Goal: Transaction & Acquisition: Book appointment/travel/reservation

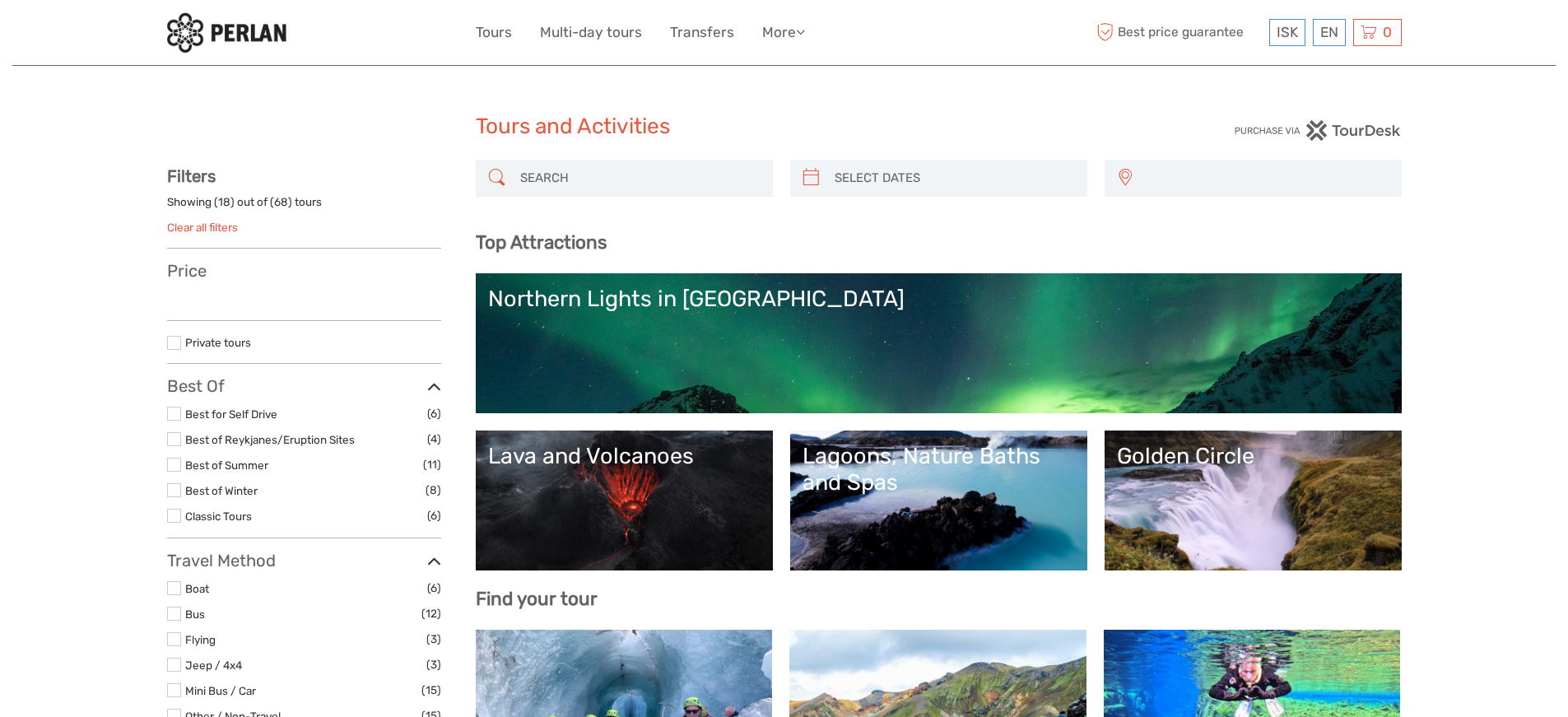
select select
click at [534, 178] on input "search" at bounding box center [639, 178] width 251 height 29
type input "Mývatn Nature Baths"
select select
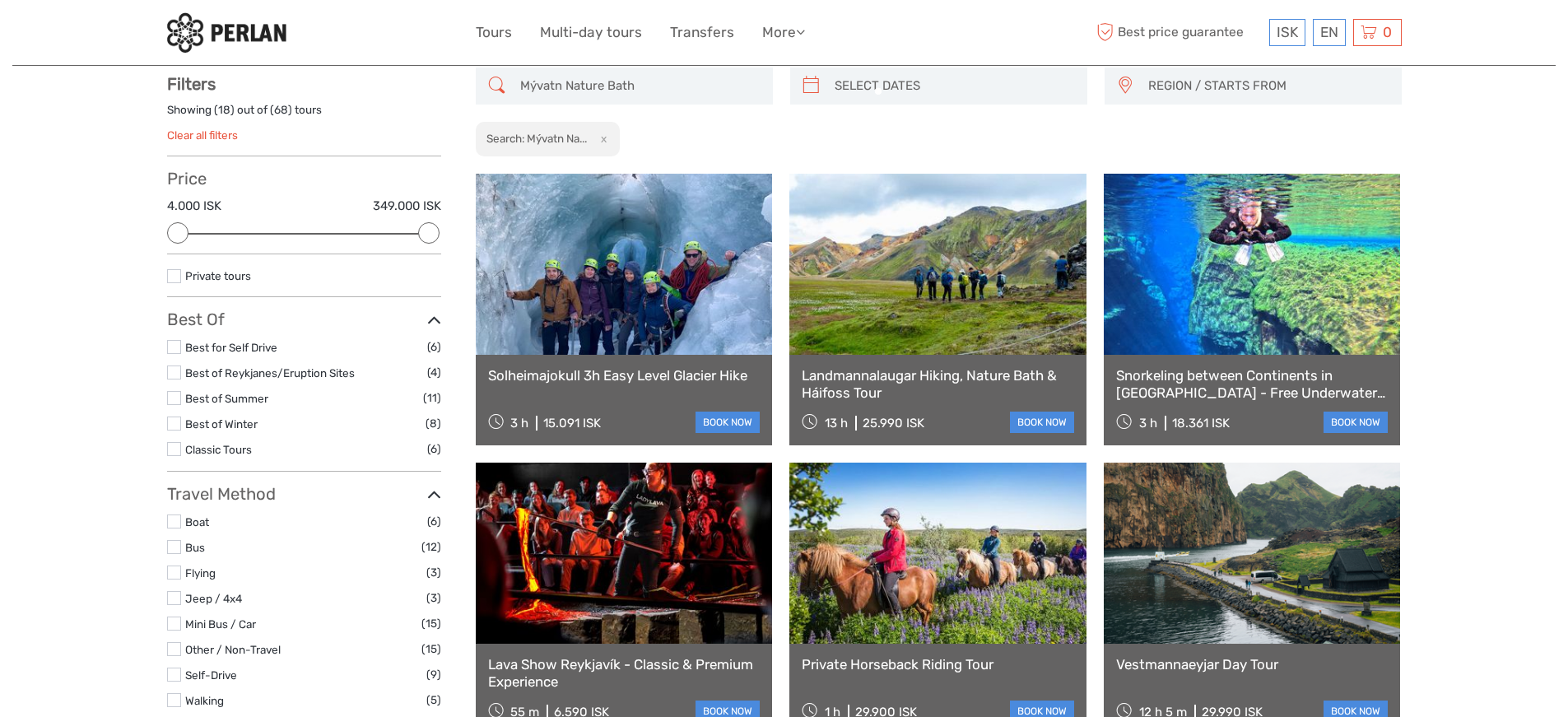
scroll to position [93, 0]
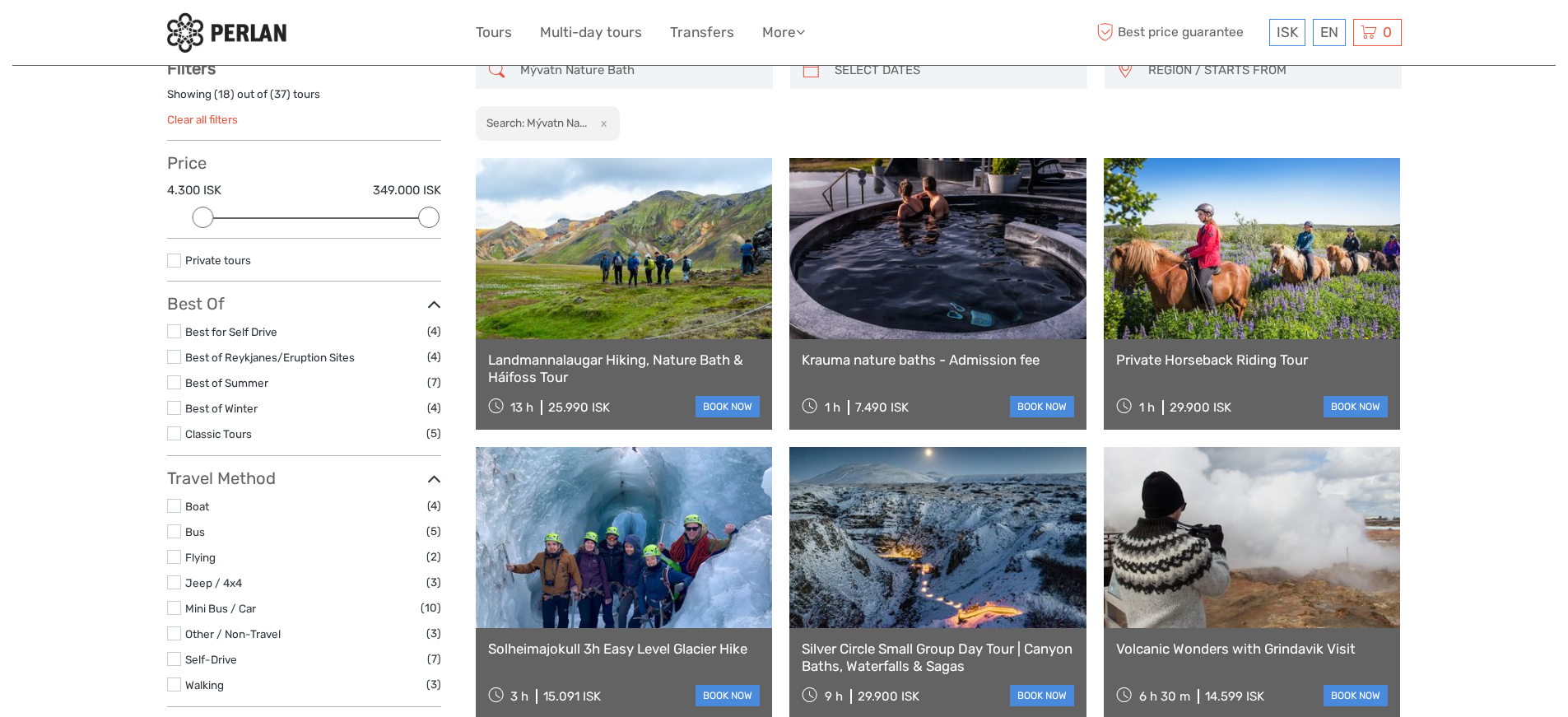
scroll to position [126, 0]
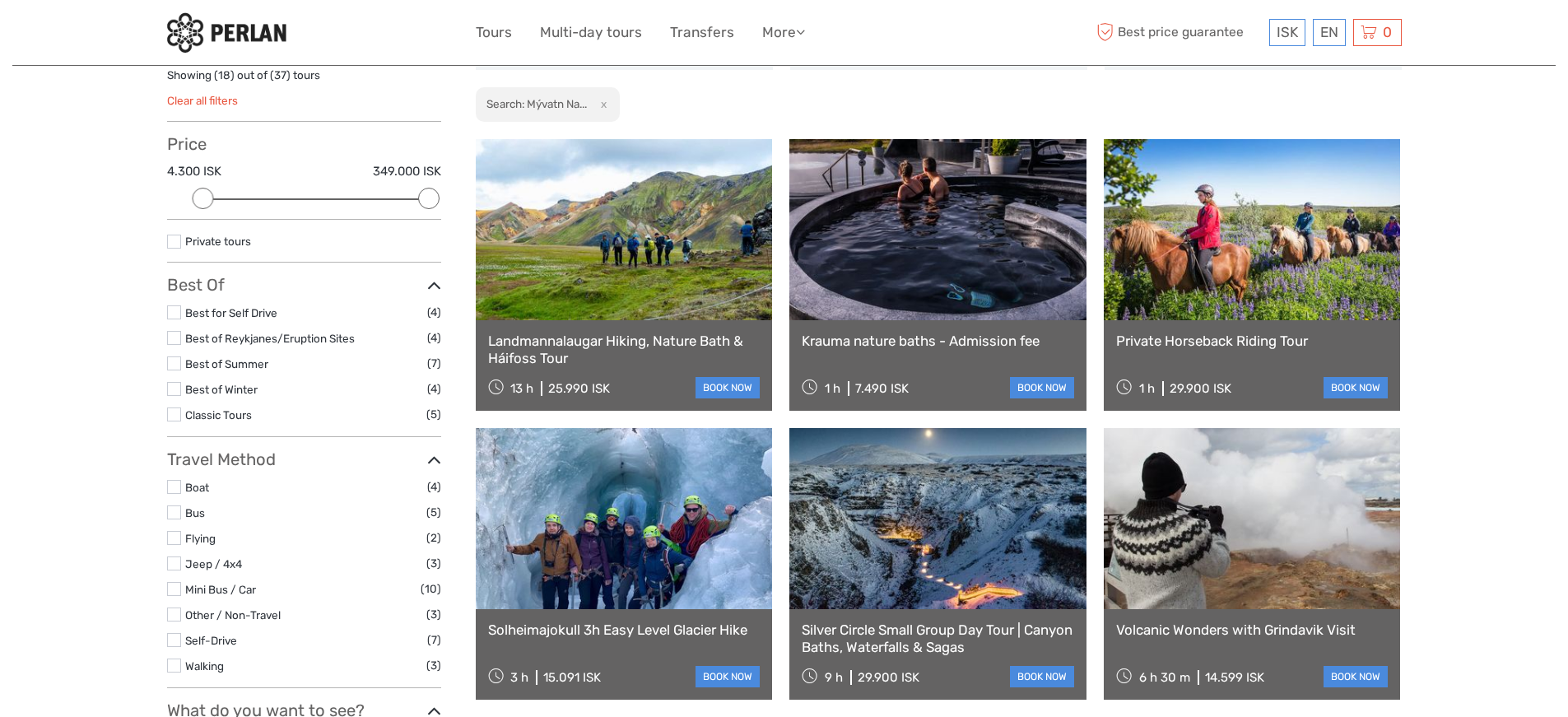
type input "Mývatn Nature Bath"
click at [898, 268] on link at bounding box center [938, 229] width 297 height 181
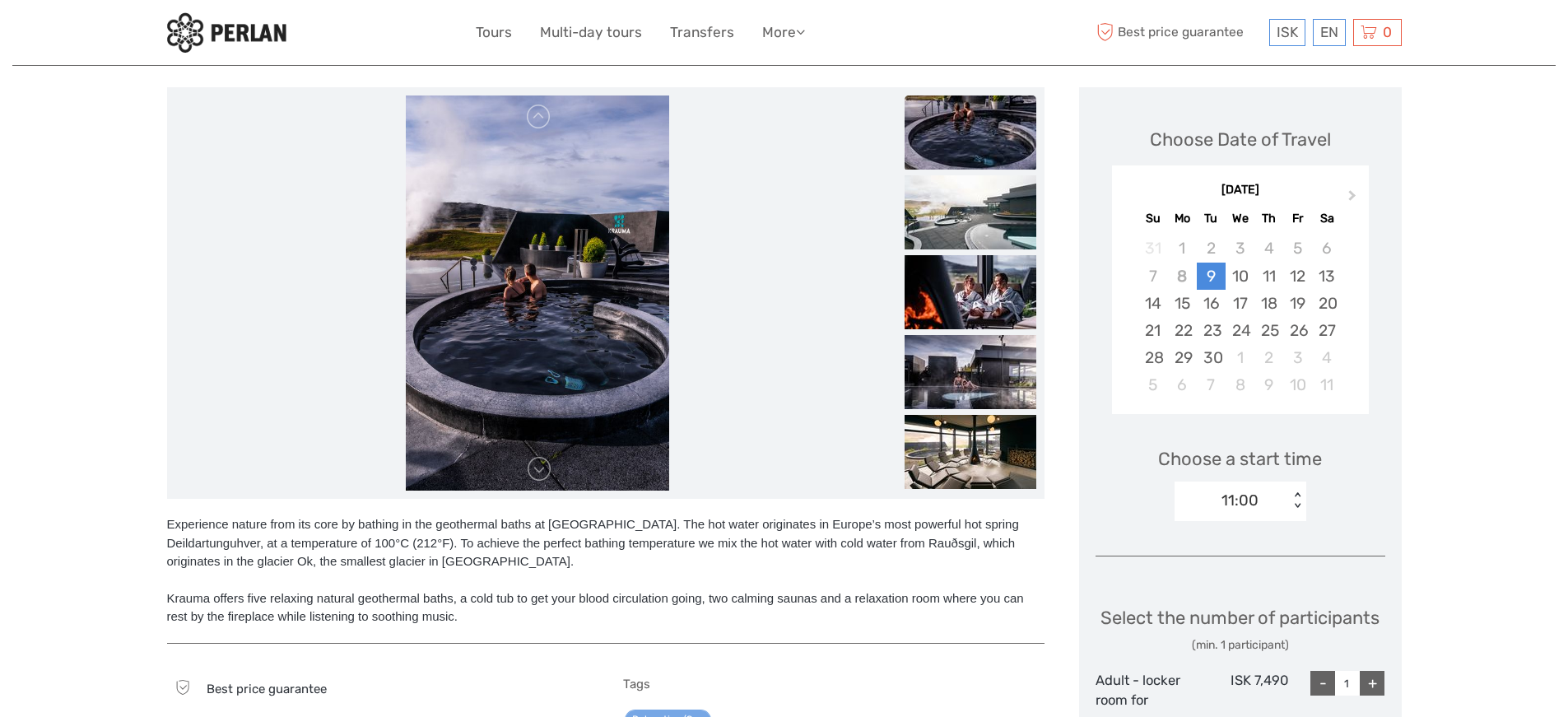
scroll to position [380, 0]
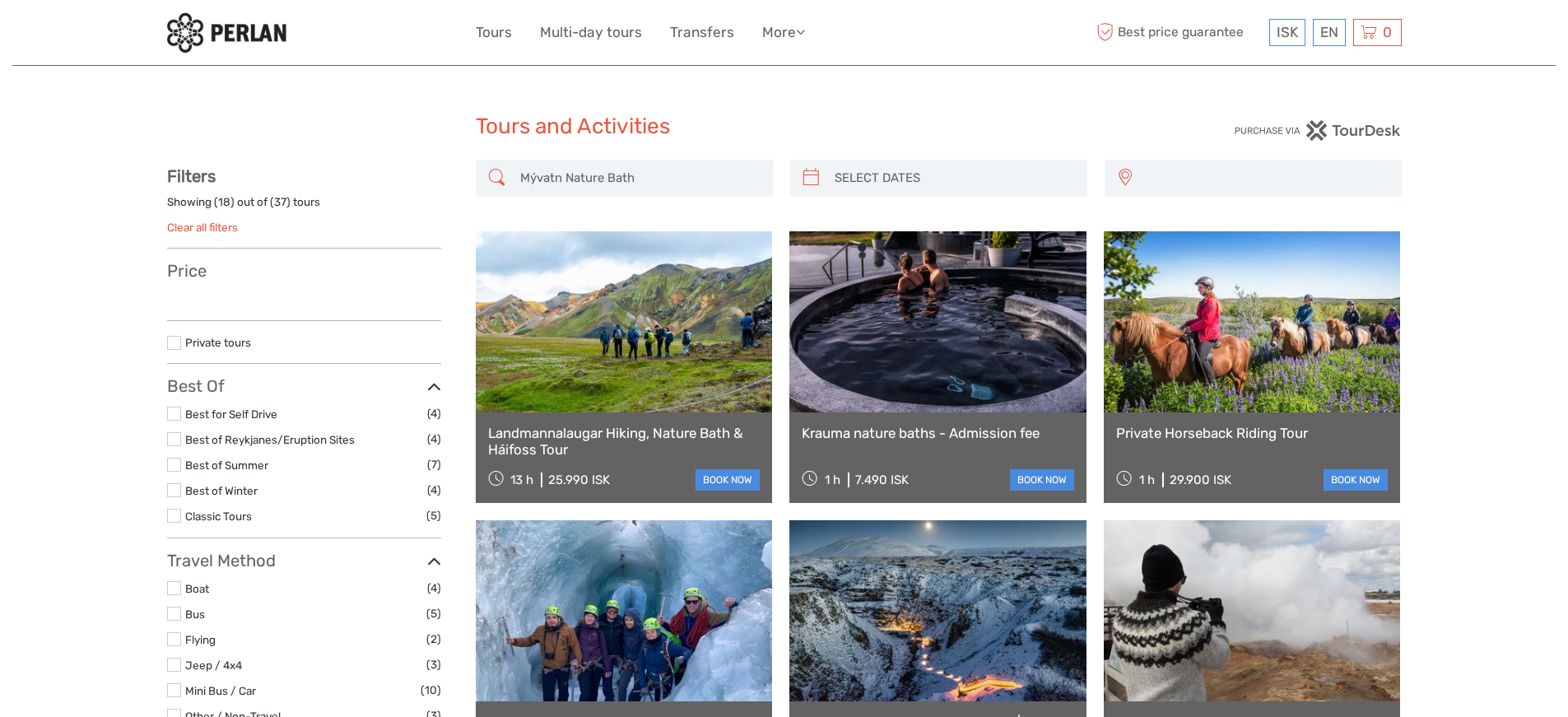
select select
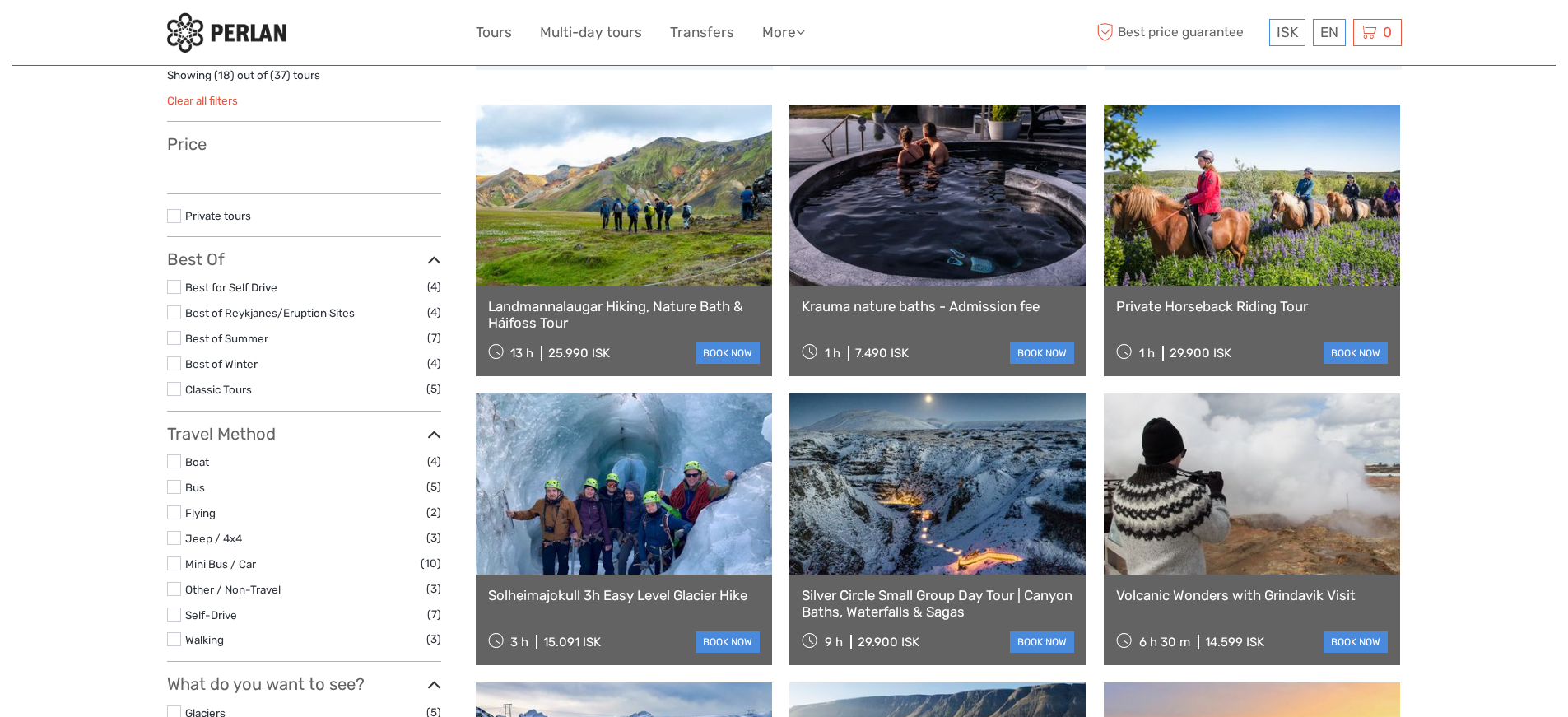
select select
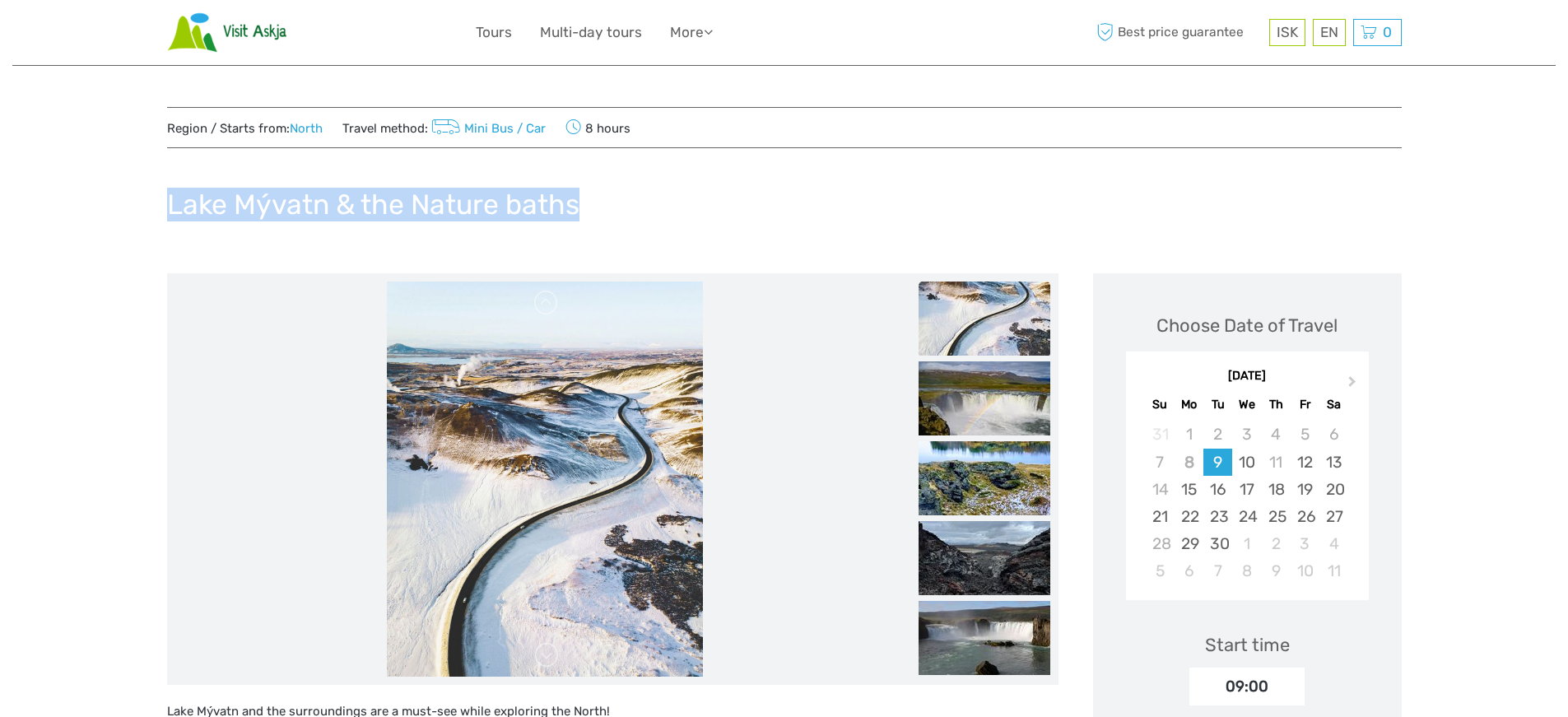
drag, startPoint x: 164, startPoint y: 207, endPoint x: 593, endPoint y: 211, distance: 429.0
copy h1 "Lake Mývatn & the Nature baths"
click at [845, 219] on div "Lake Mývatn & the Nature baths" at bounding box center [784, 211] width 1235 height 60
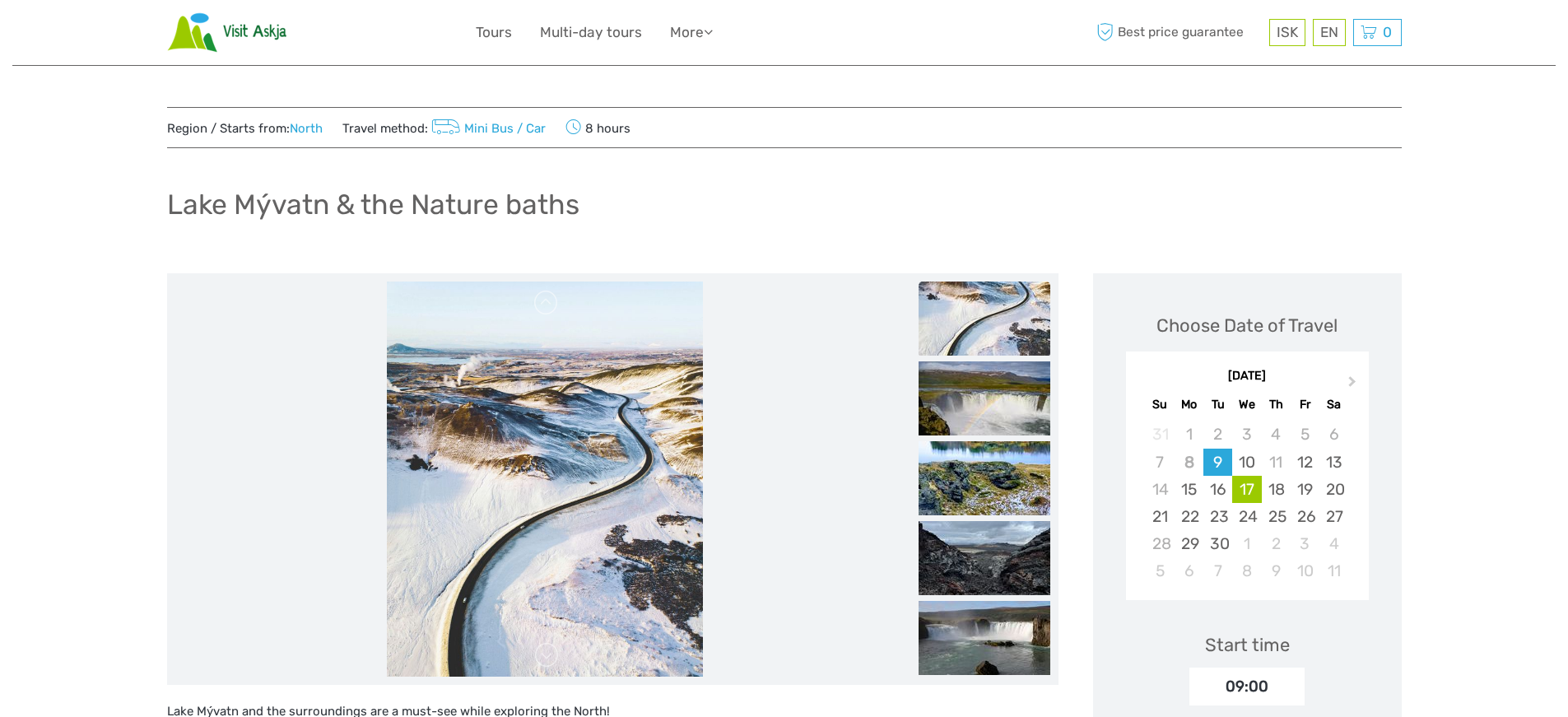
click at [1244, 481] on div "17" at bounding box center [1246, 490] width 29 height 27
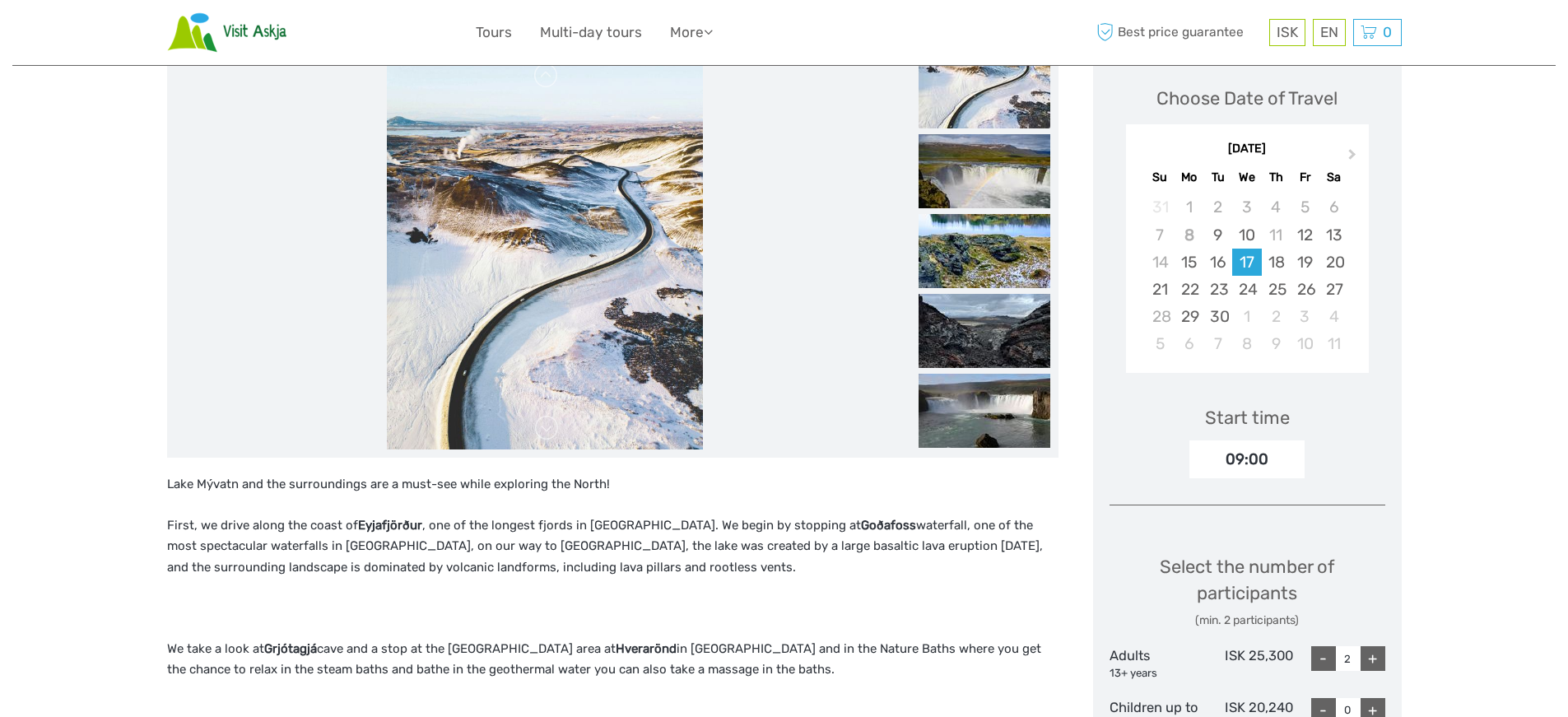
scroll to position [353, 0]
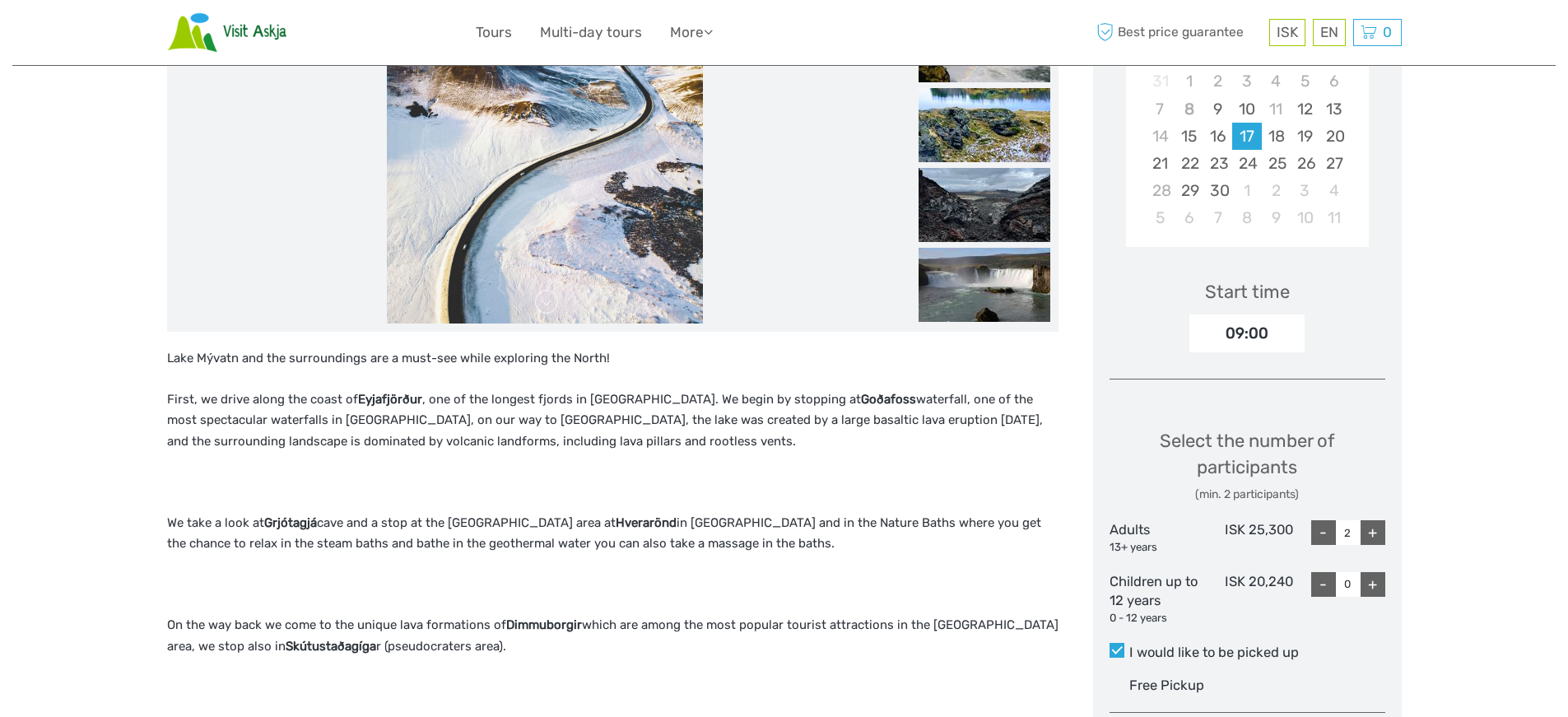
click at [1241, 324] on div "09:00" at bounding box center [1247, 332] width 116 height 38
click at [1247, 330] on div "09:00" at bounding box center [1247, 332] width 116 height 38
click at [1261, 331] on div "09:00" at bounding box center [1247, 332] width 116 height 38
click at [1265, 330] on div "09:00" at bounding box center [1247, 332] width 116 height 38
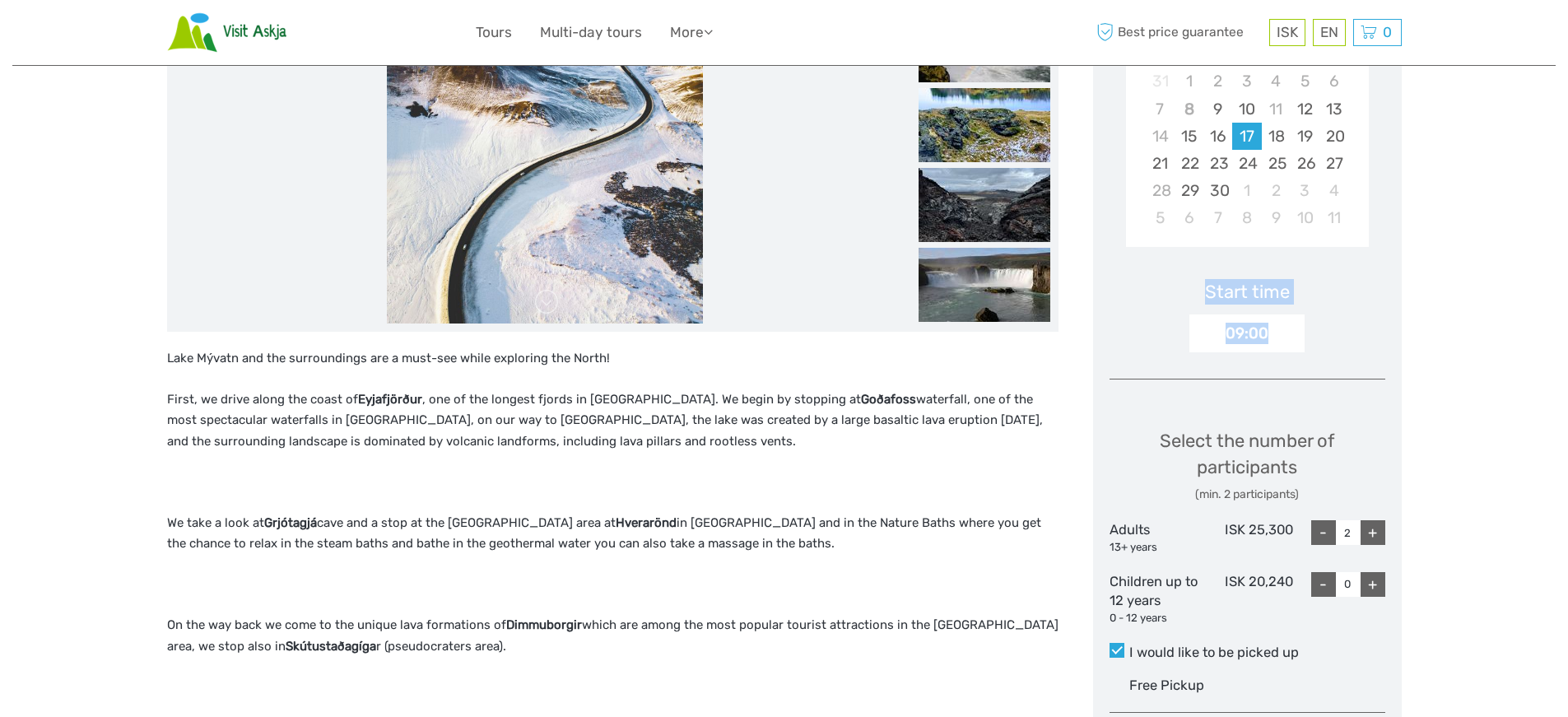
click at [1265, 330] on div "09:00" at bounding box center [1247, 332] width 116 height 38
click at [1369, 326] on div "Start time 09:00" at bounding box center [1247, 304] width 276 height 95
click at [1398, 443] on div "Choose Date of Travel Next Month September 2025 Su Mo Tu We Th Fr Sa 31 1 2 3 4…" at bounding box center [1247, 518] width 308 height 1195
click at [1264, 324] on div "09:00" at bounding box center [1247, 332] width 116 height 38
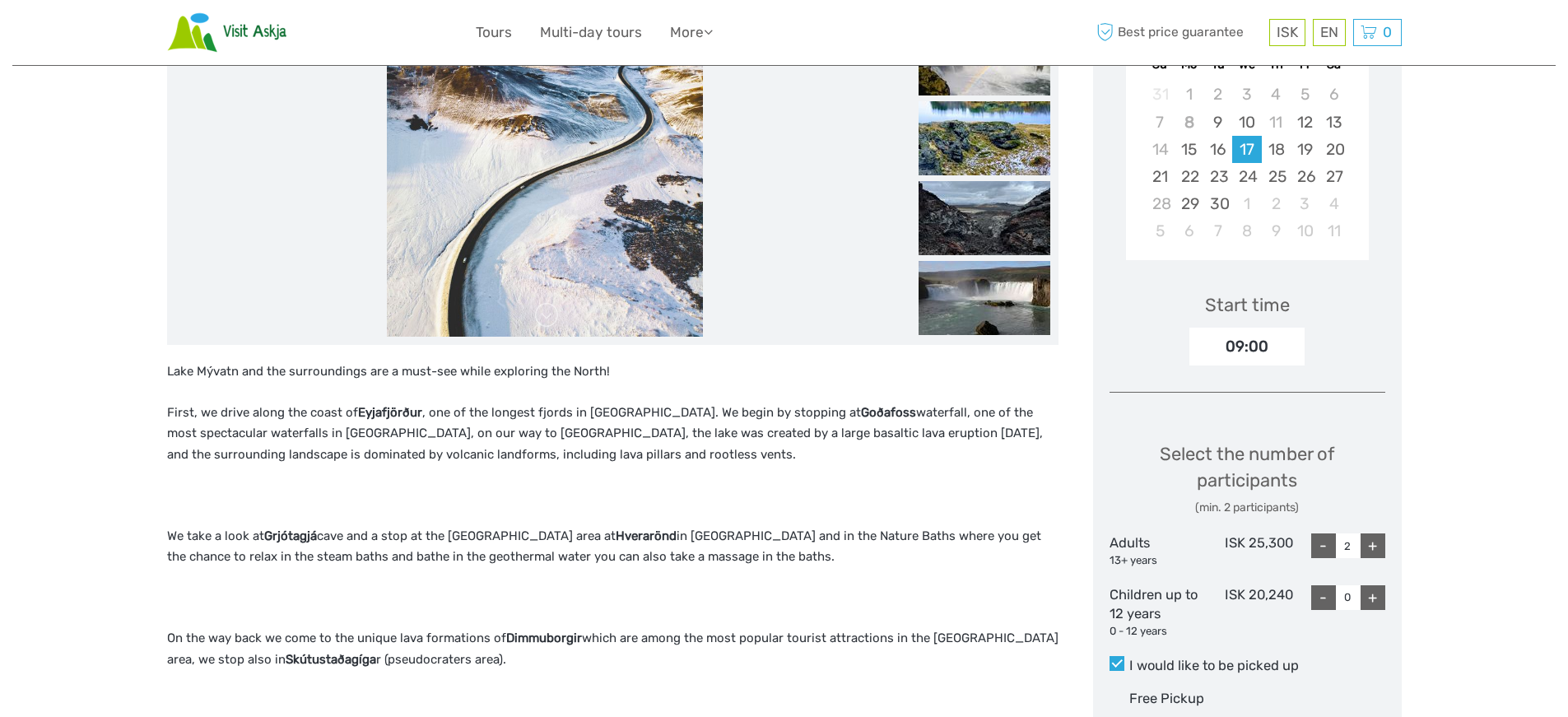
scroll to position [324, 0]
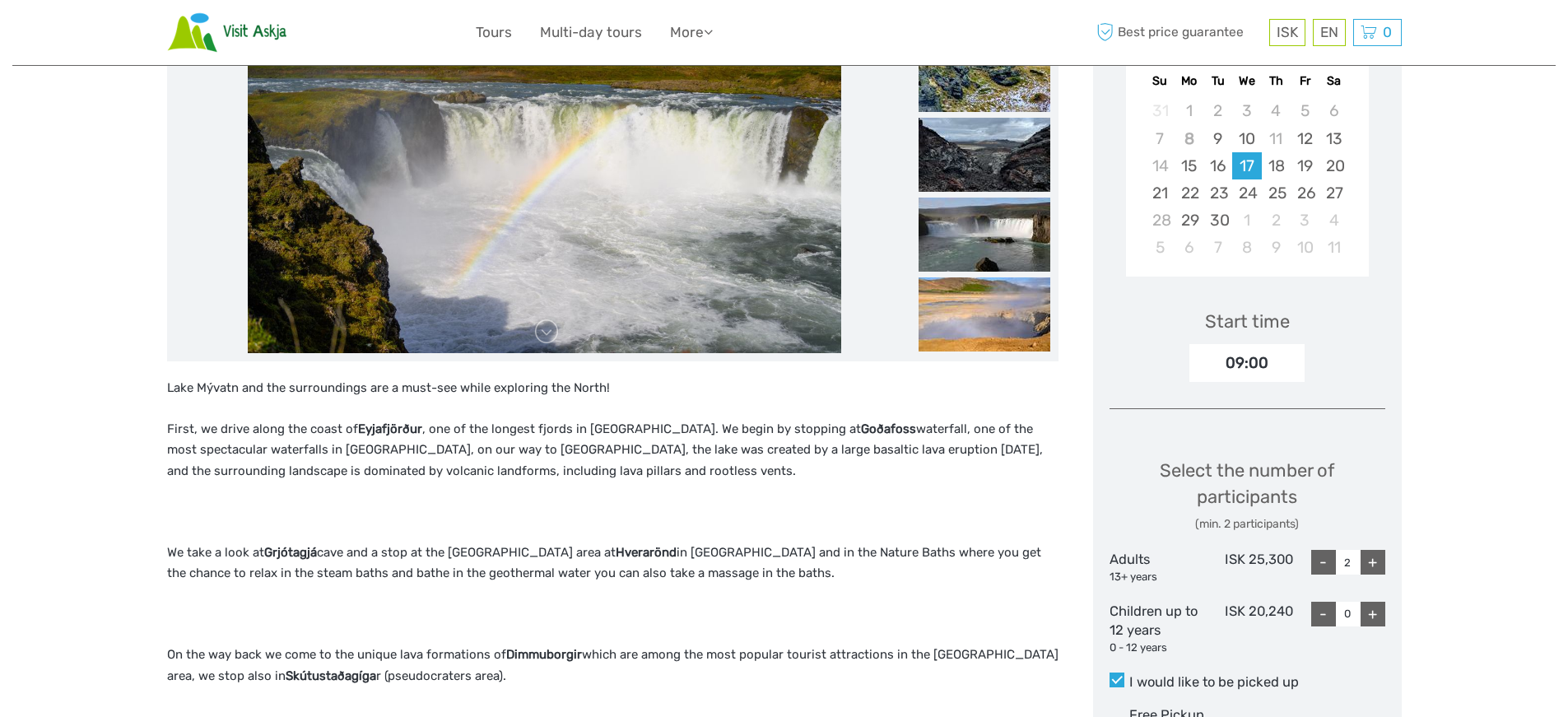
click at [1375, 560] on div "+" at bounding box center [1372, 562] width 25 height 25
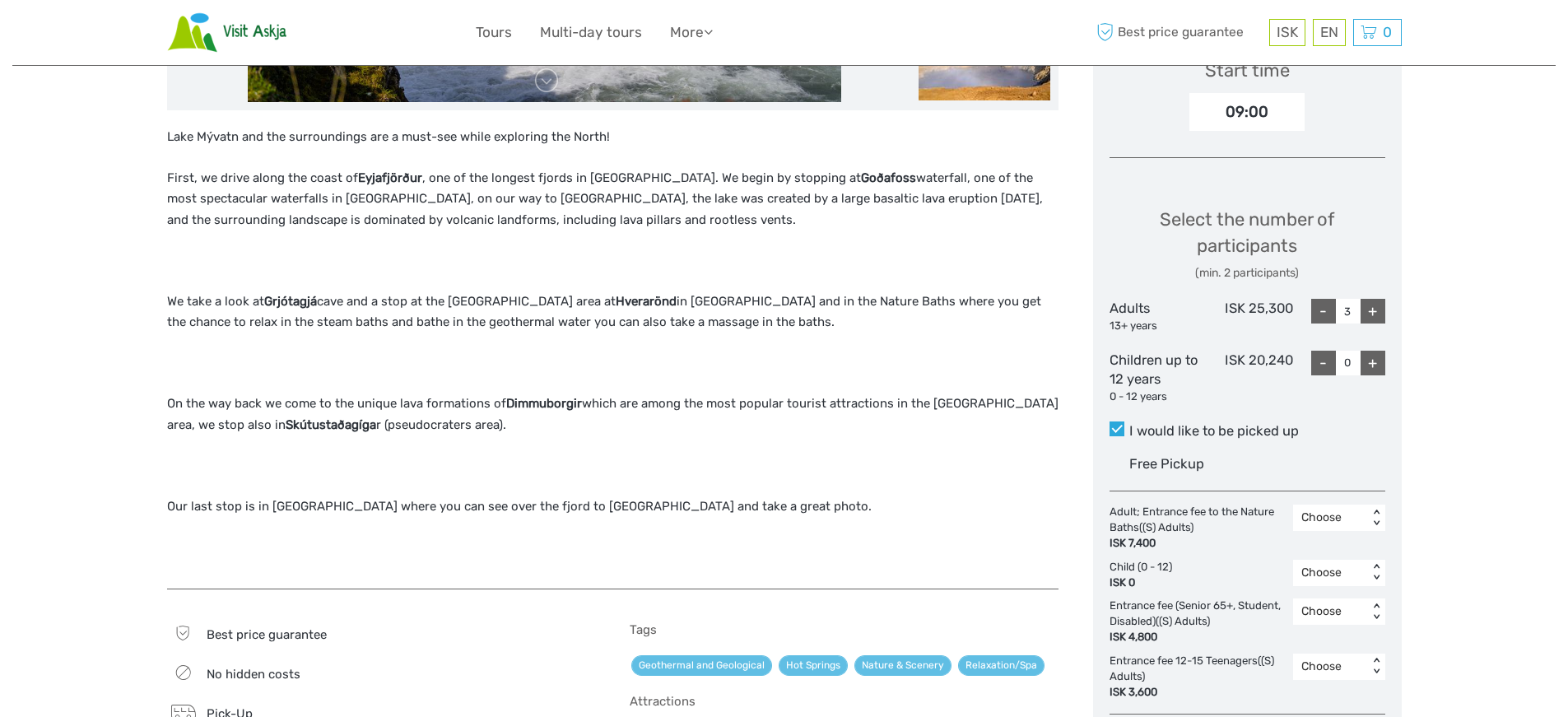
scroll to position [574, 0]
click at [1337, 308] on input "3" at bounding box center [1348, 311] width 25 height 25
click at [1327, 312] on div "-" at bounding box center [1323, 311] width 25 height 25
type input "1"
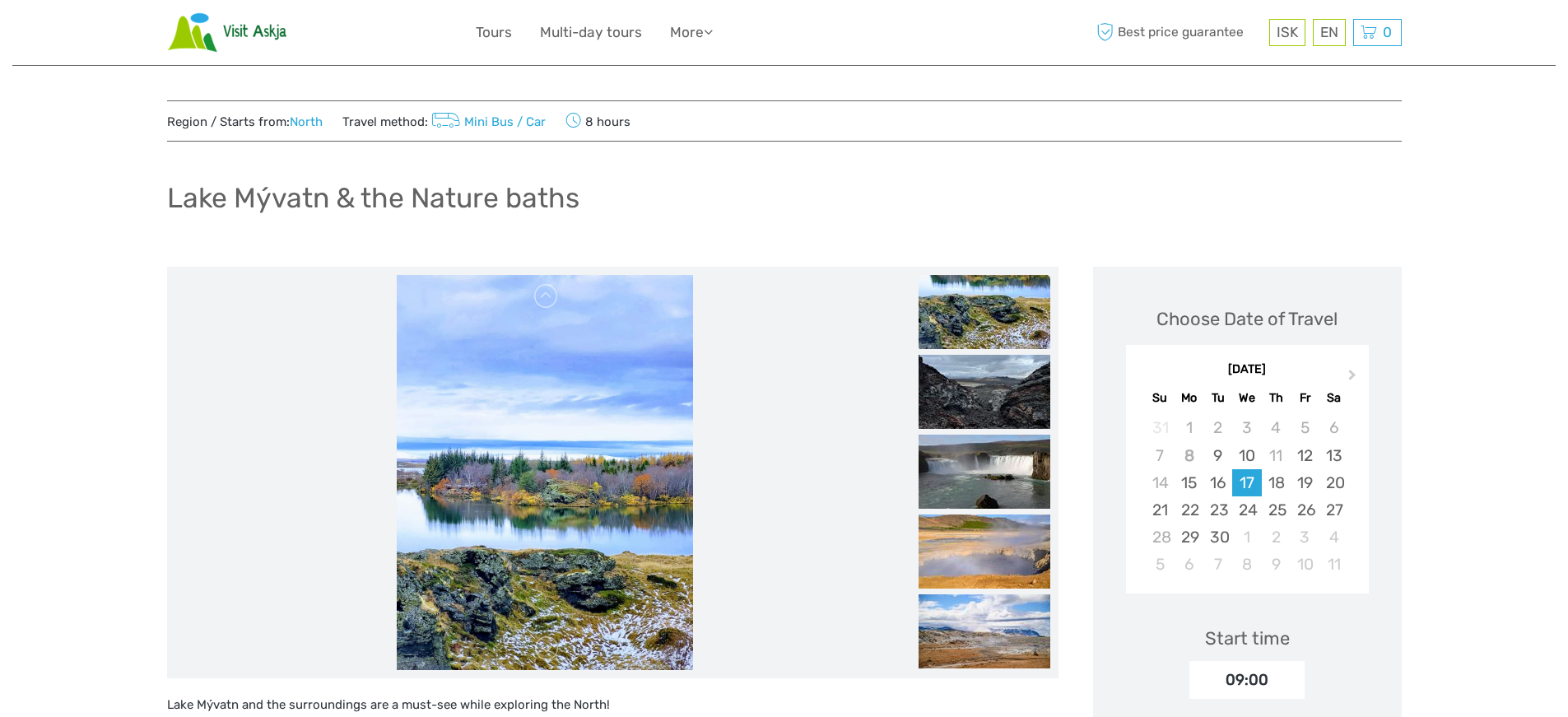
scroll to position [0, 0]
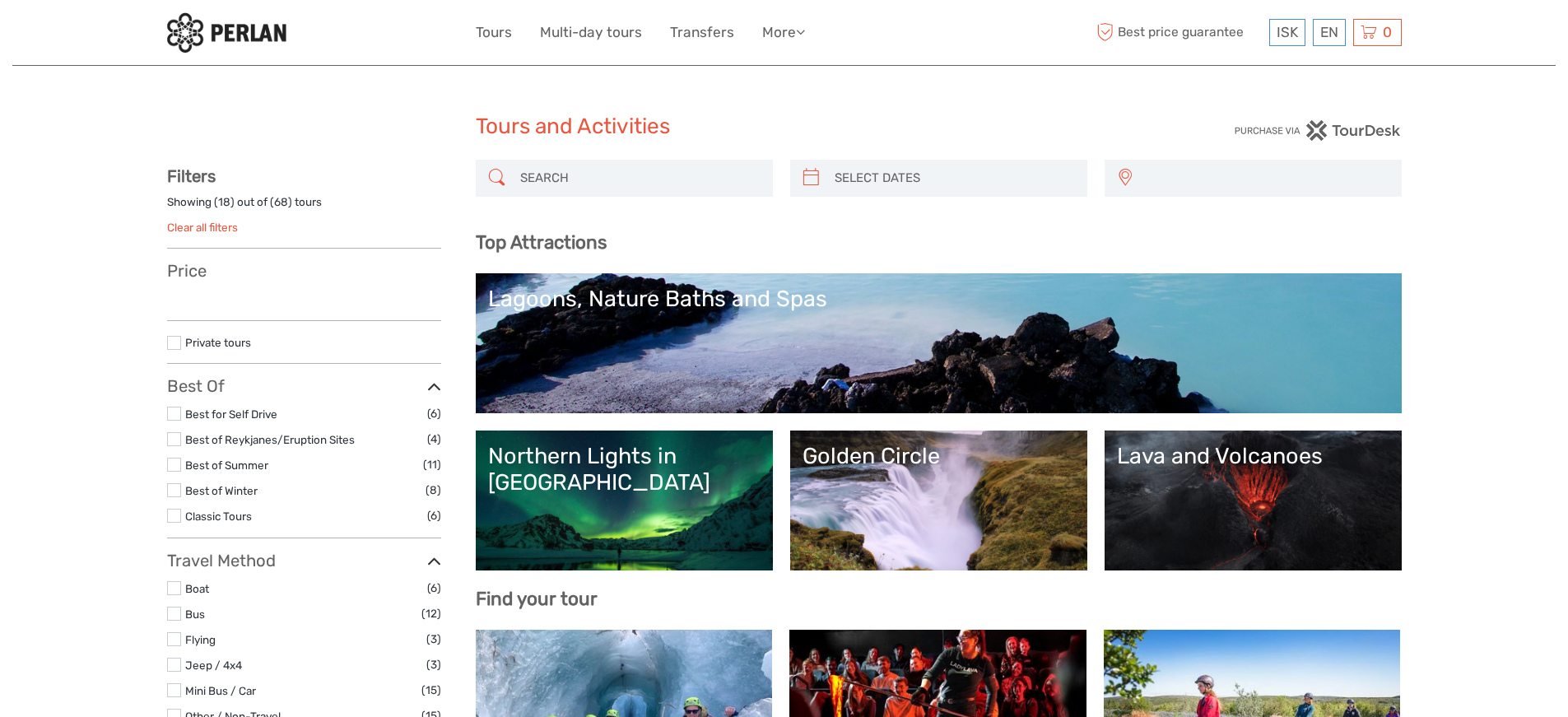
select select
click at [555, 176] on input "search" at bounding box center [639, 178] width 251 height 29
select select
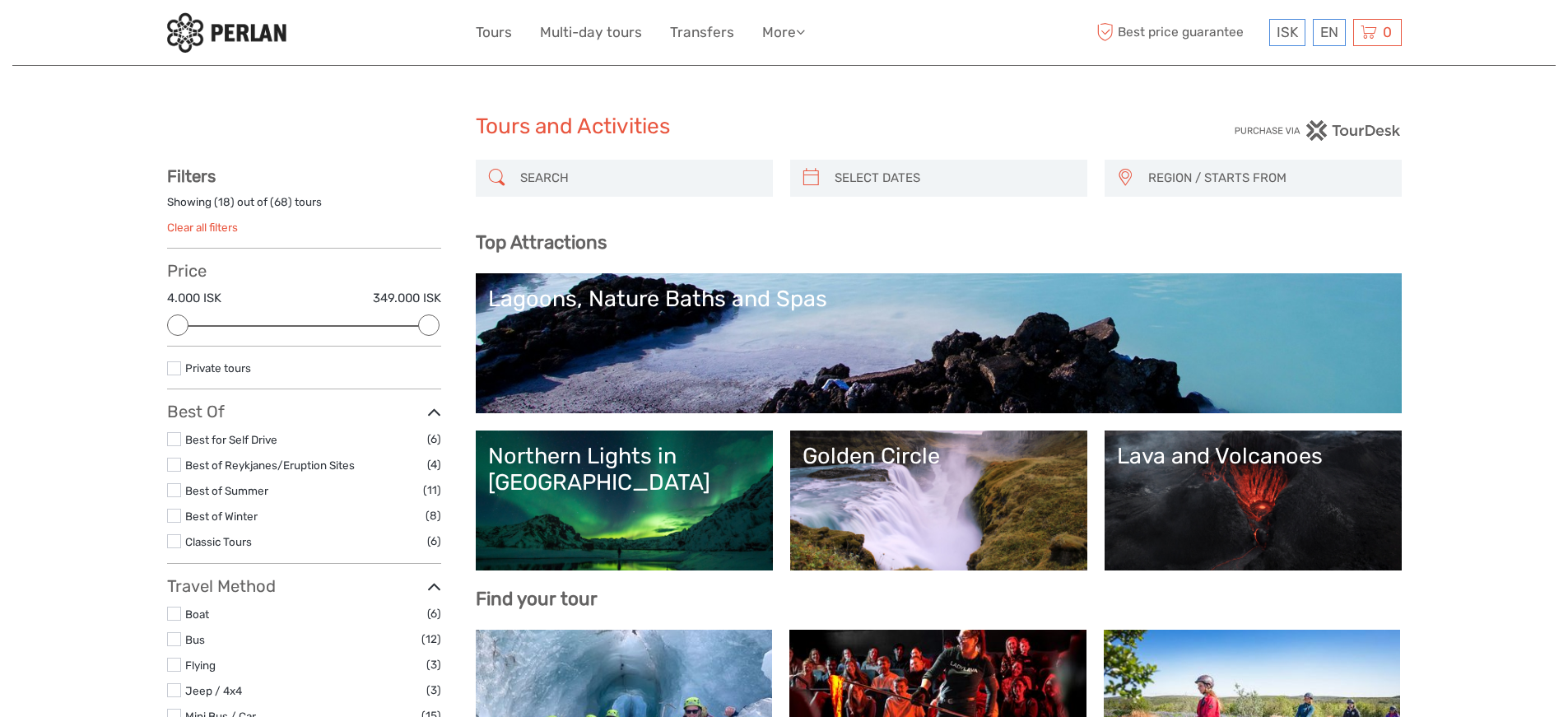
paste input "Lake Mývatn & the Nature baths"
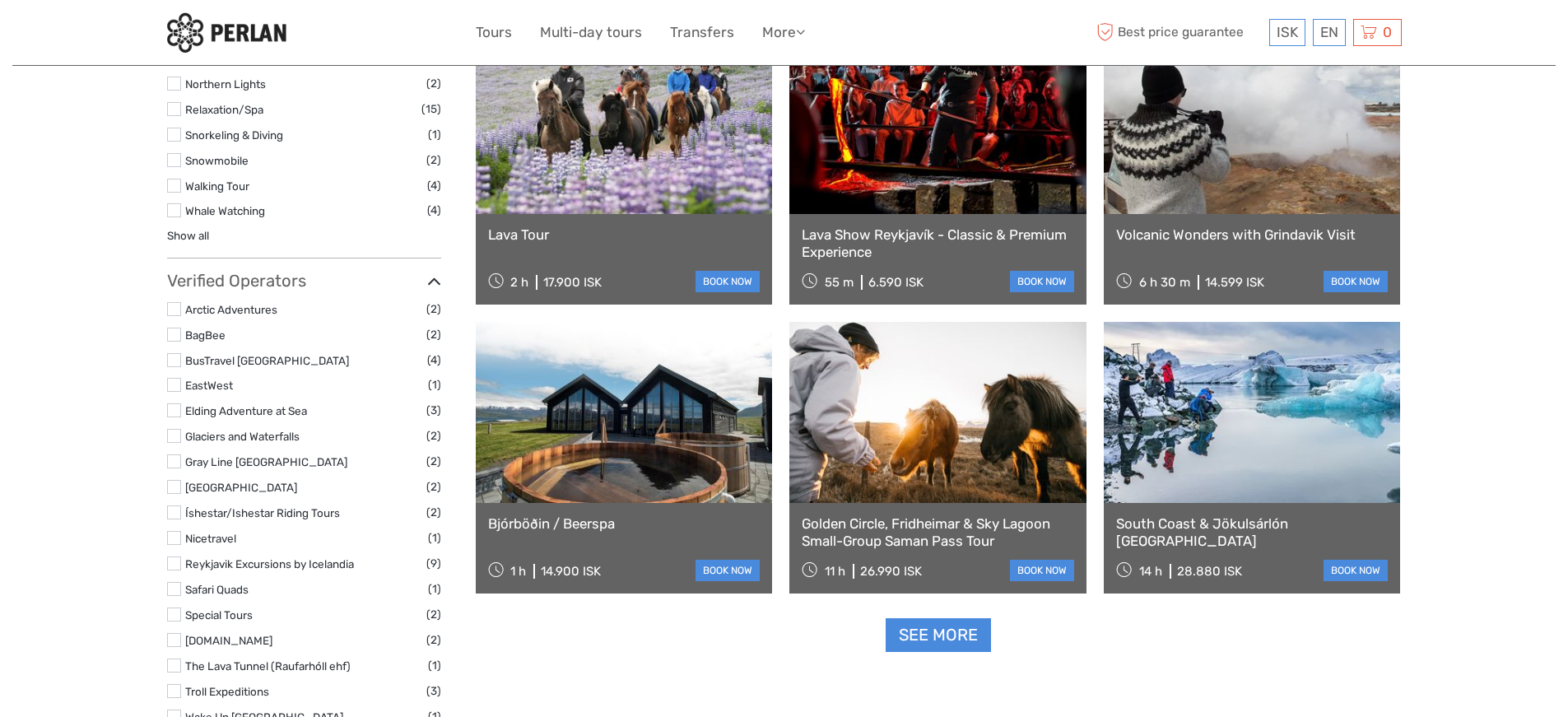
scroll to position [1729, 0]
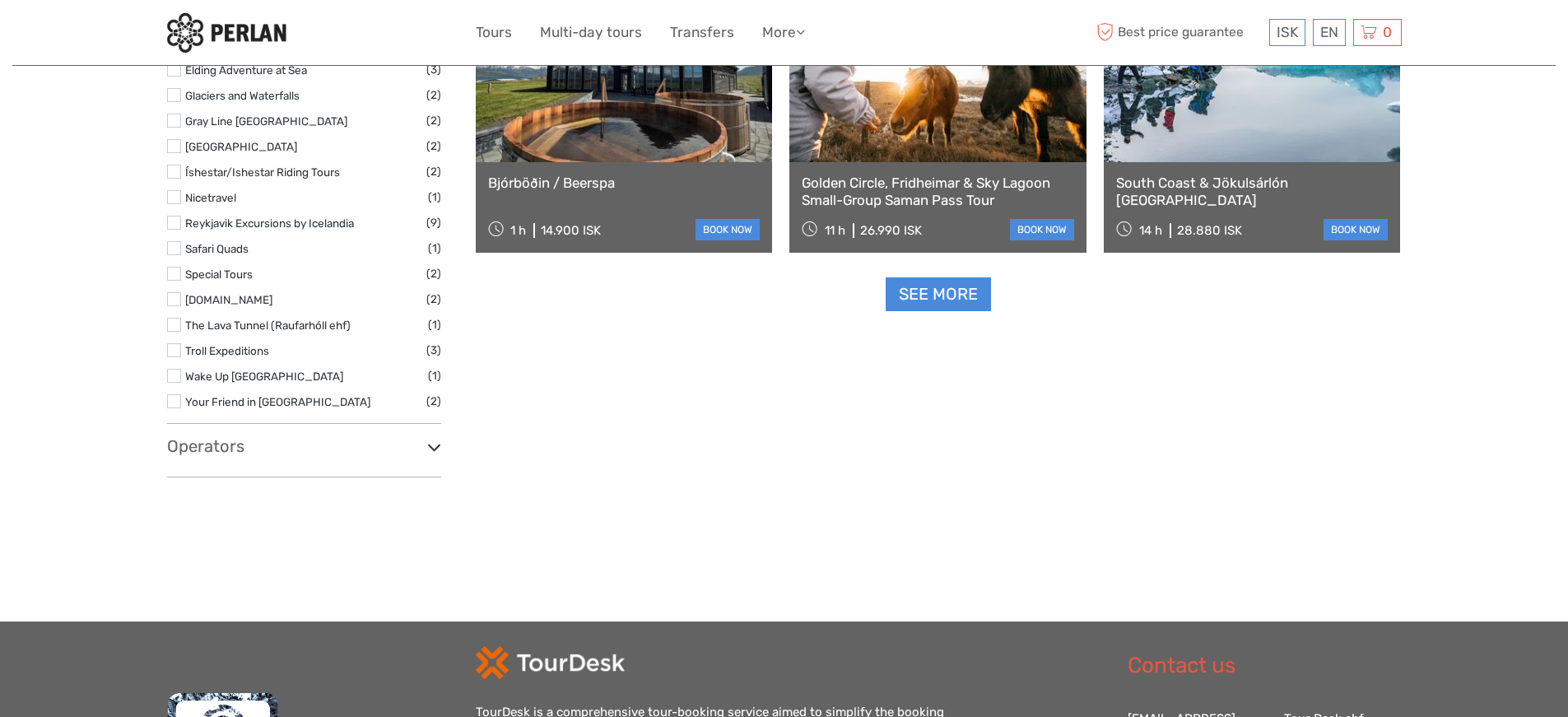
type input "Lake Mývatn & the Nature baths"
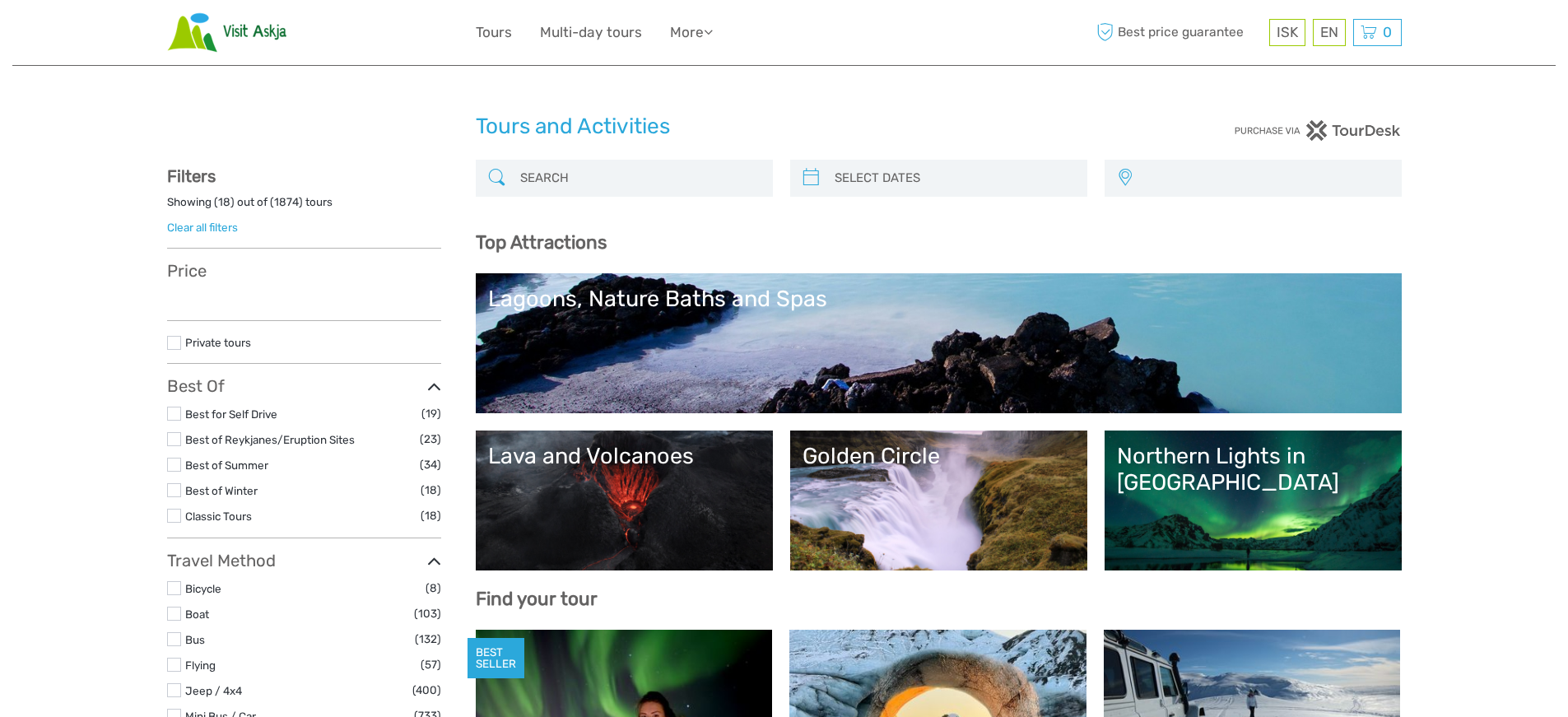
select select
